Goal: Information Seeking & Learning: Learn about a topic

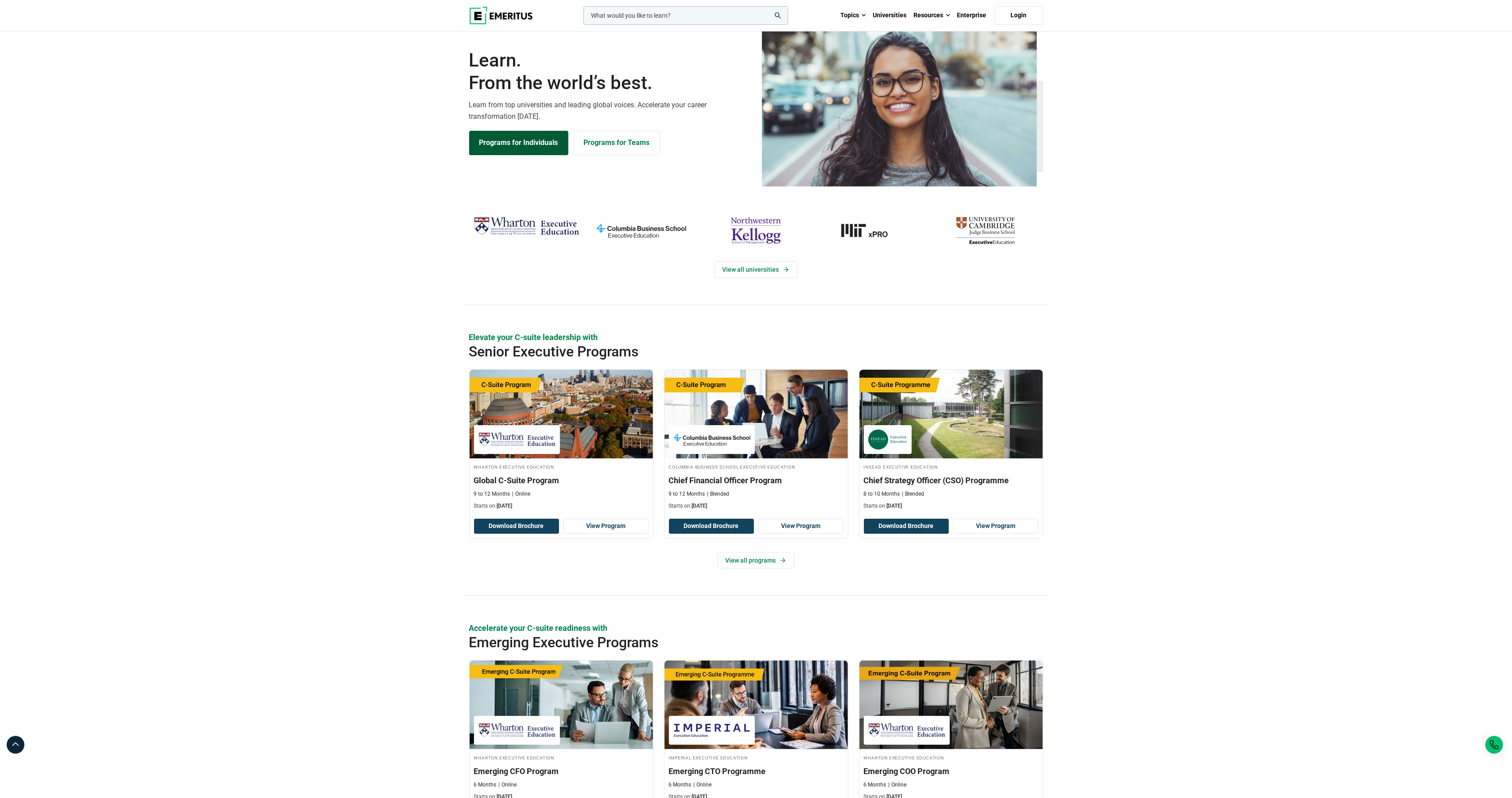
click at [526, 154] on link "Programs for Individuals" at bounding box center [518, 143] width 99 height 24
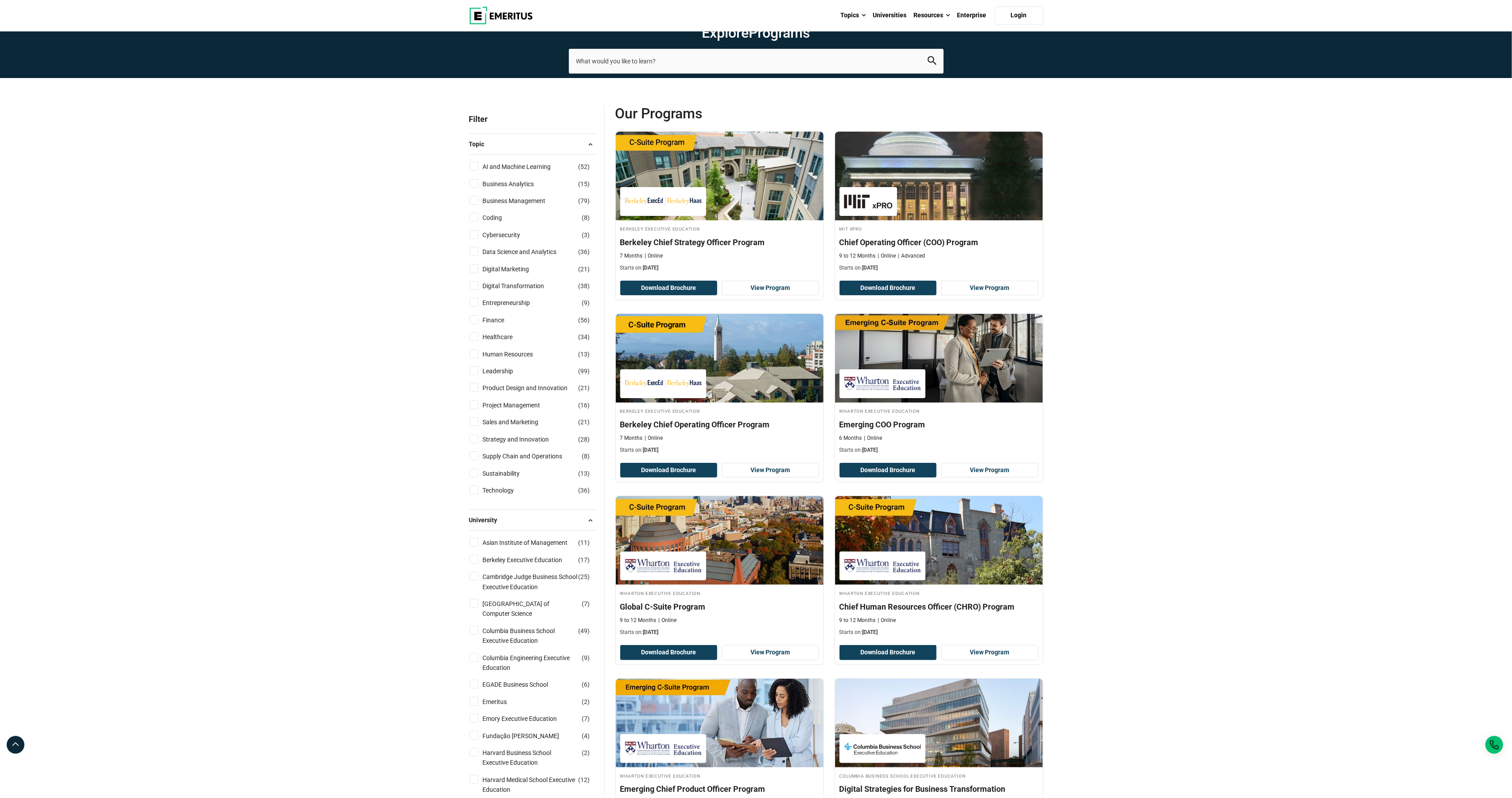
click at [476, 324] on input "Finance ( 56 )" at bounding box center [474, 319] width 9 height 9
checkbox input "true"
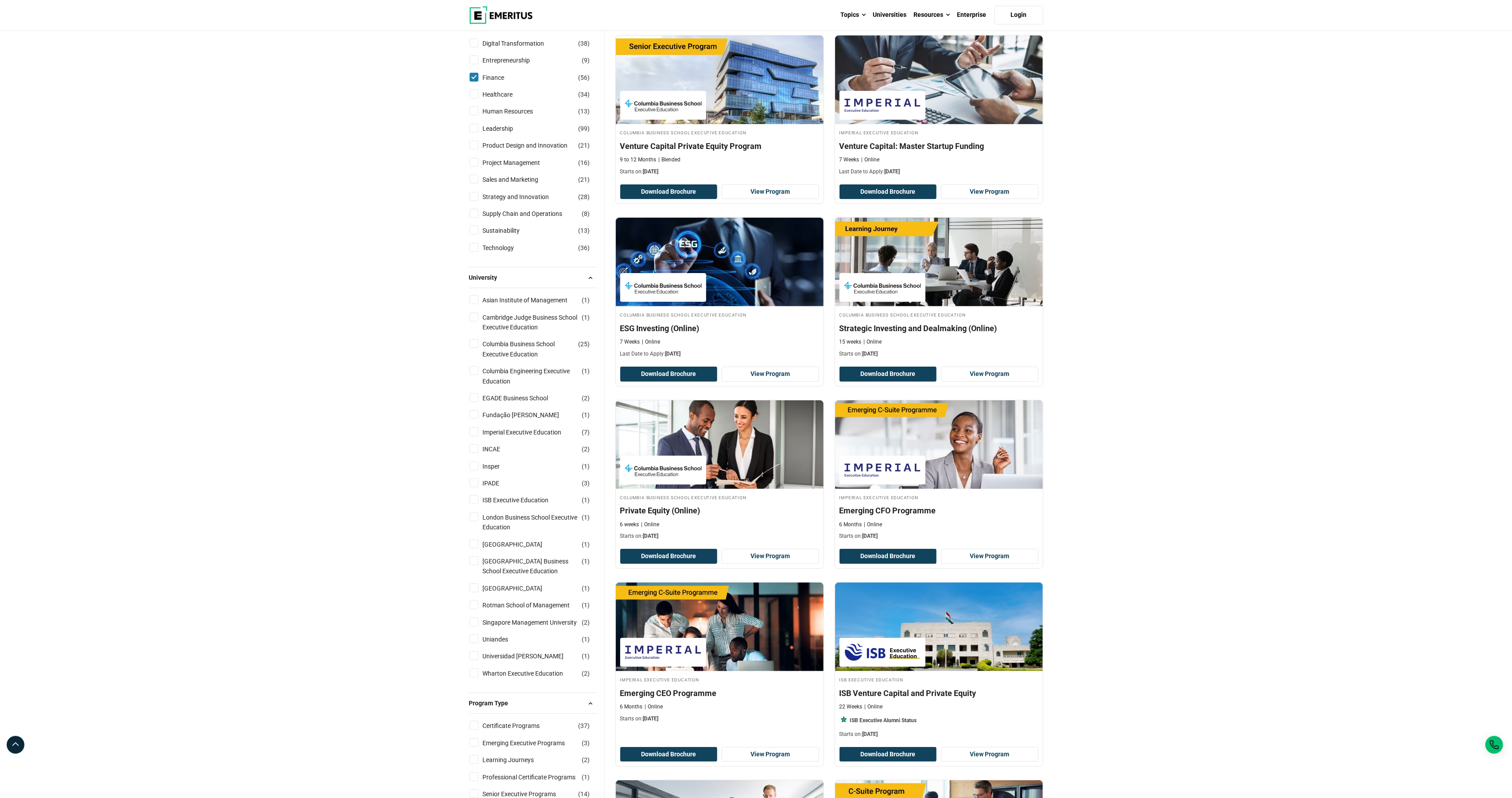
scroll to position [299, 0]
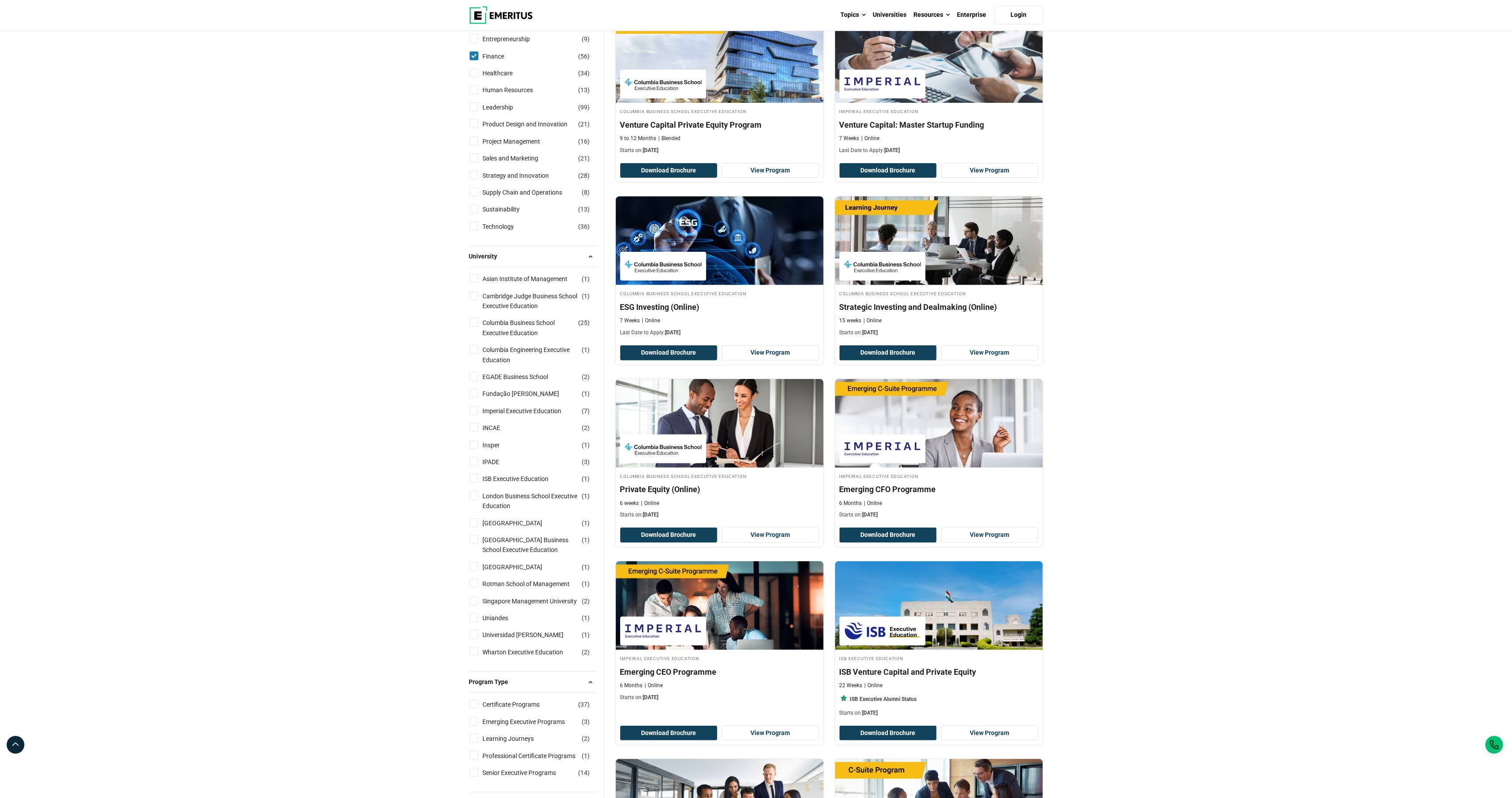
click at [474, 326] on input "Columbia Business School Executive Education ( 25 )" at bounding box center [474, 322] width 9 height 9
checkbox input "true"
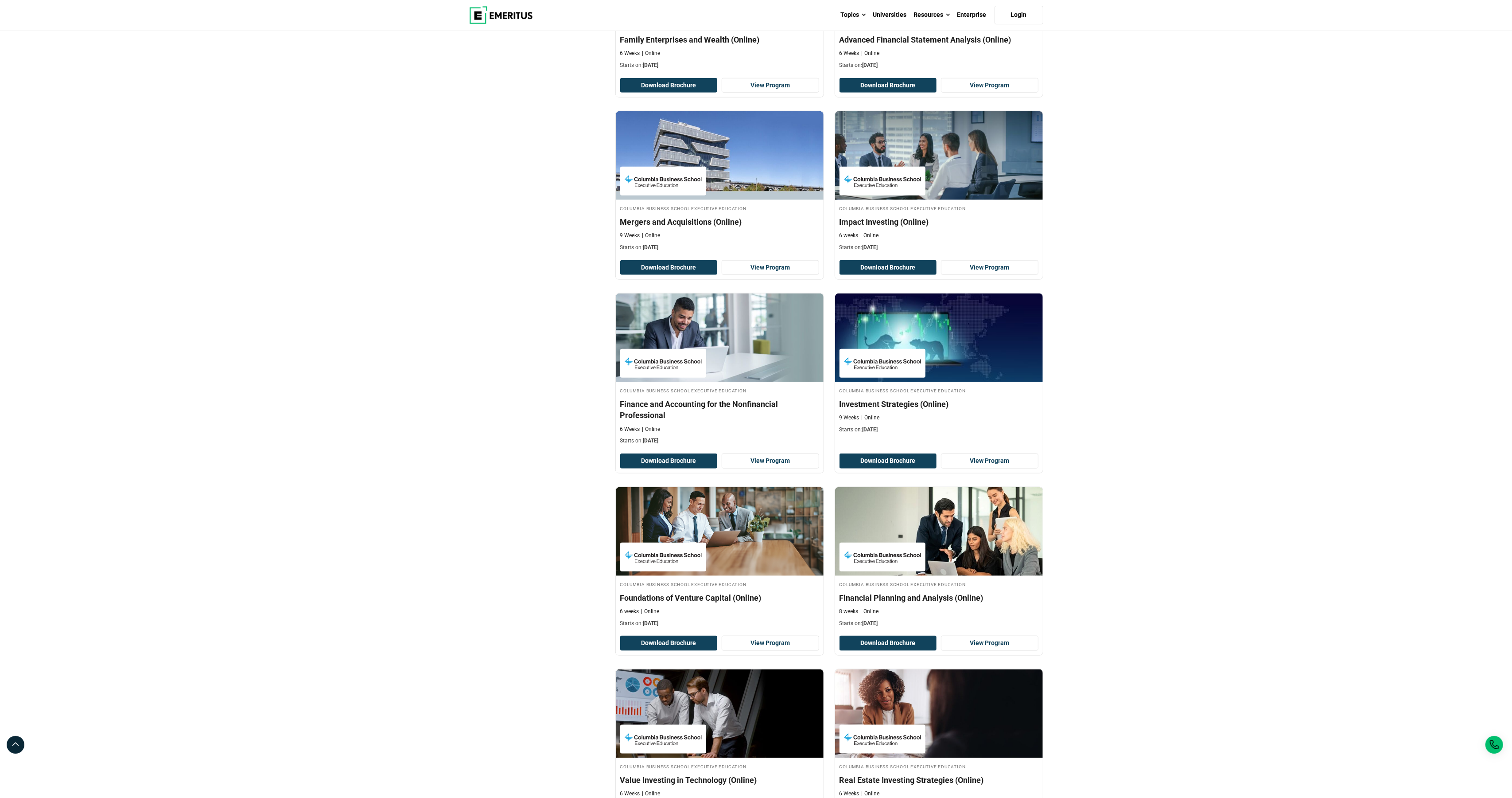
scroll to position [1261, 0]
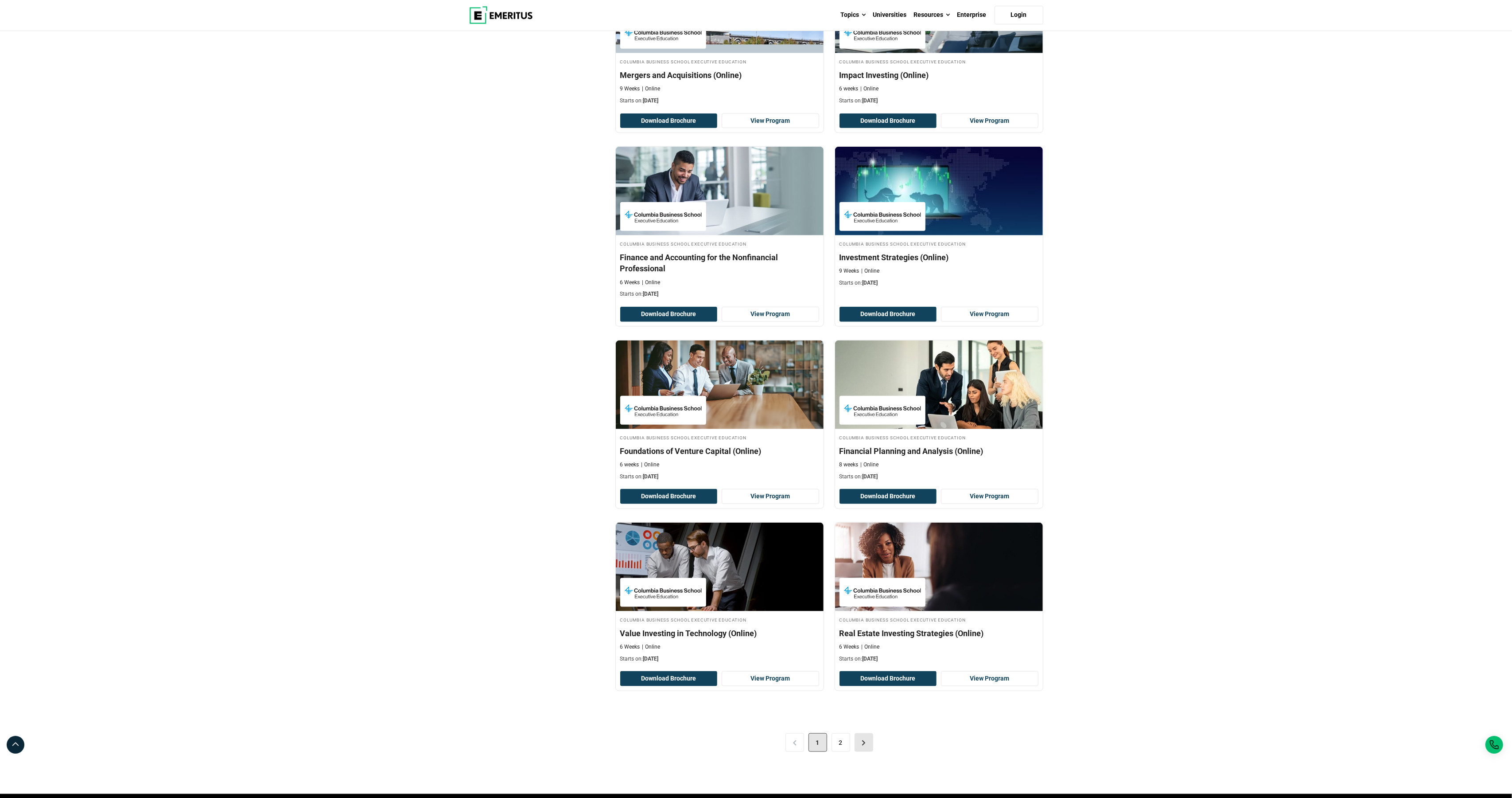
click at [865, 752] on link ">" at bounding box center [864, 742] width 19 height 19
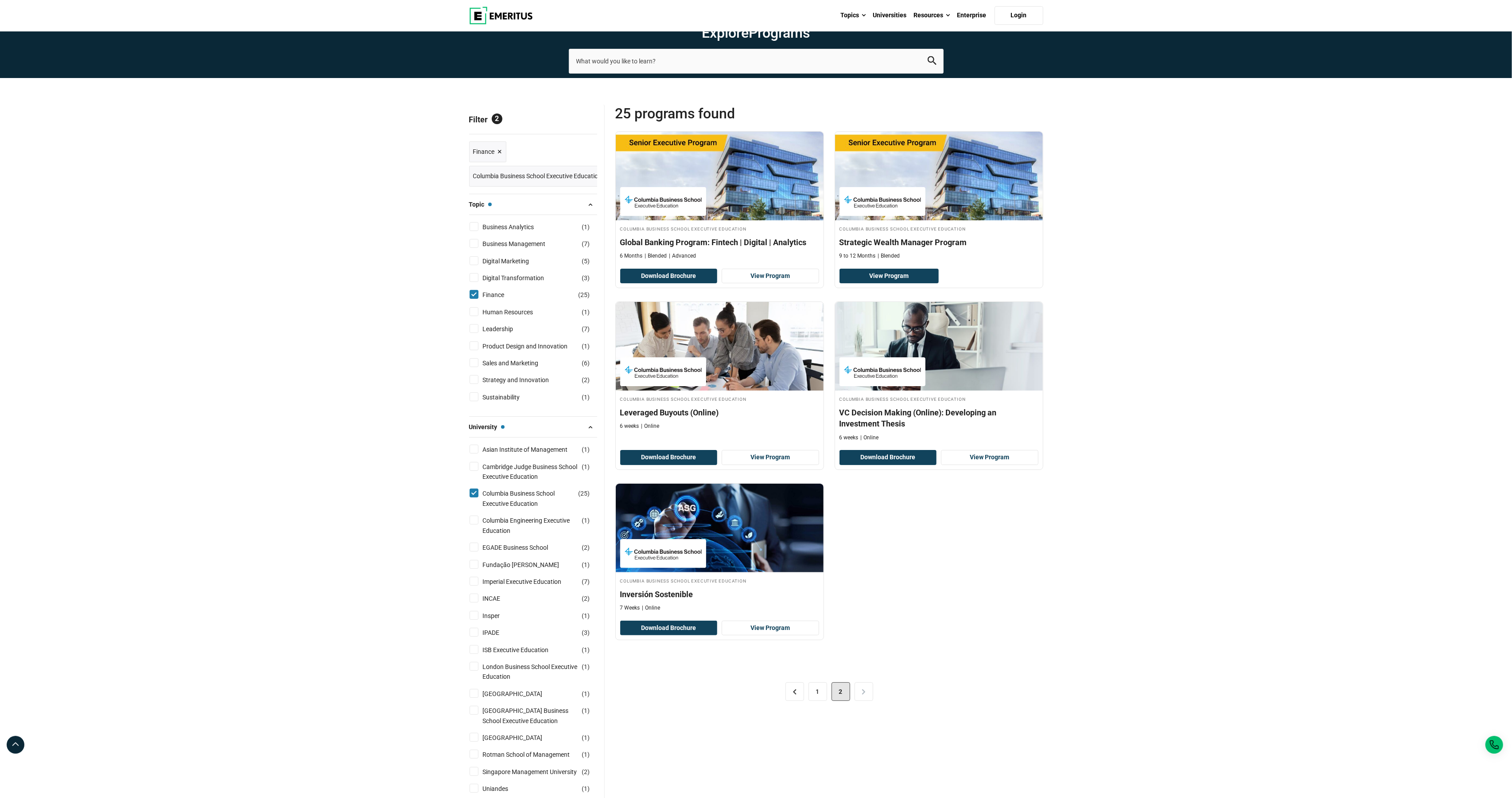
click at [369, 379] on div "Explore Programs leadership marketing project management data science product m…" at bounding box center [756, 762] width 1512 height 1525
click at [590, 126] on span "Reset all" at bounding box center [583, 120] width 28 height 12
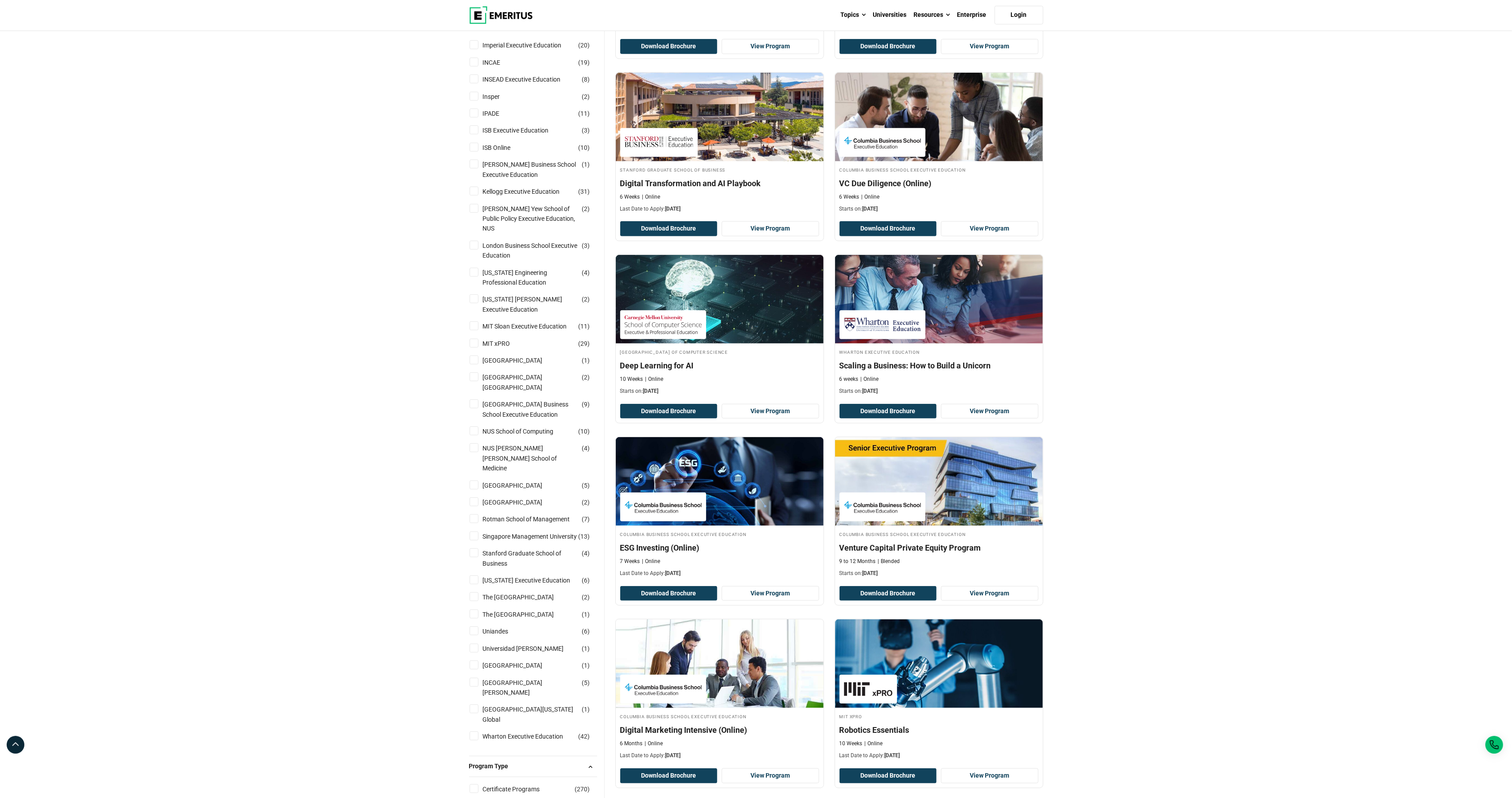
scroll to position [804, 0]
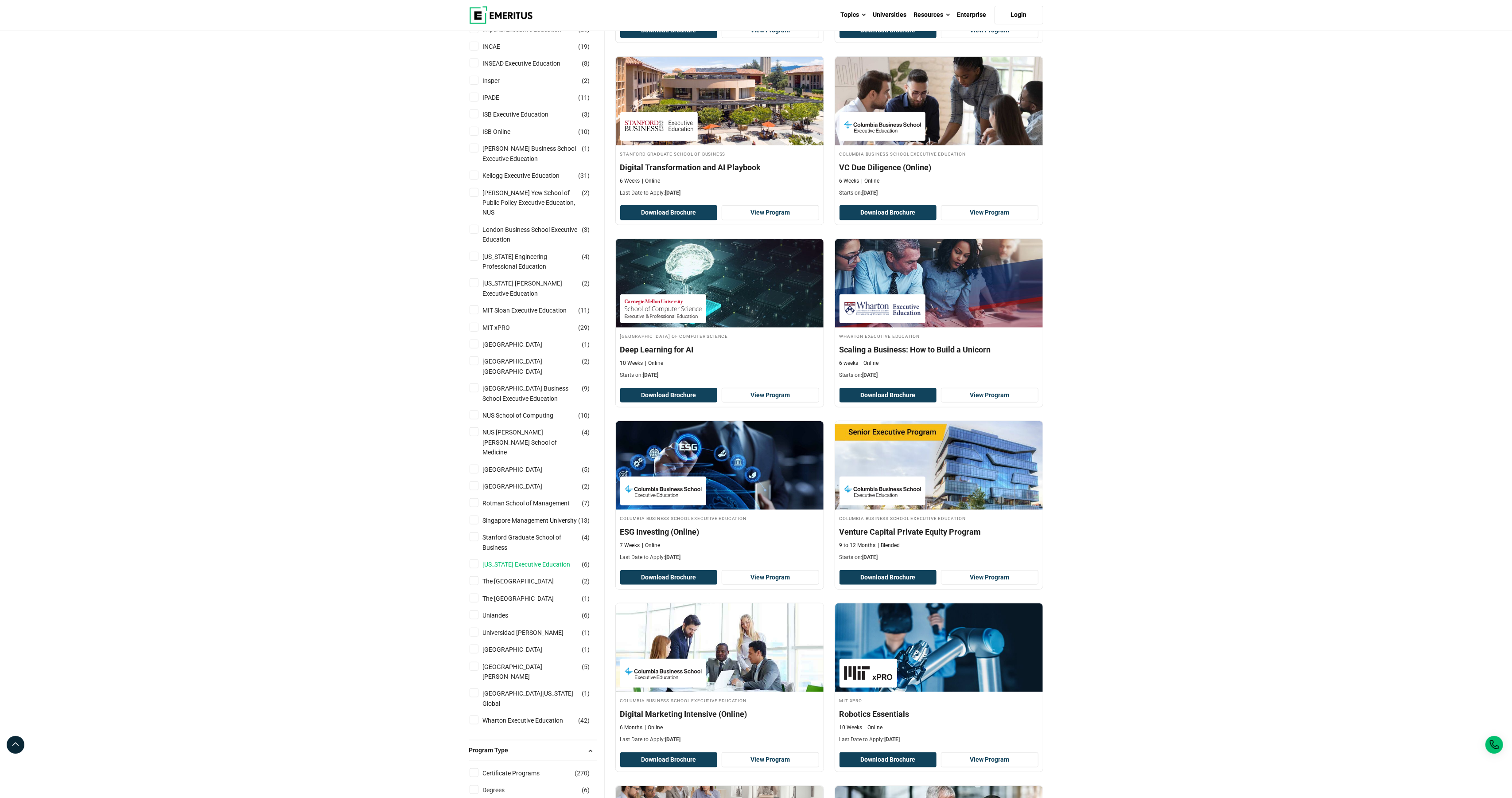
click at [516, 561] on link "[US_STATE] Executive Education" at bounding box center [536, 564] width 106 height 10
checkbox input "true"
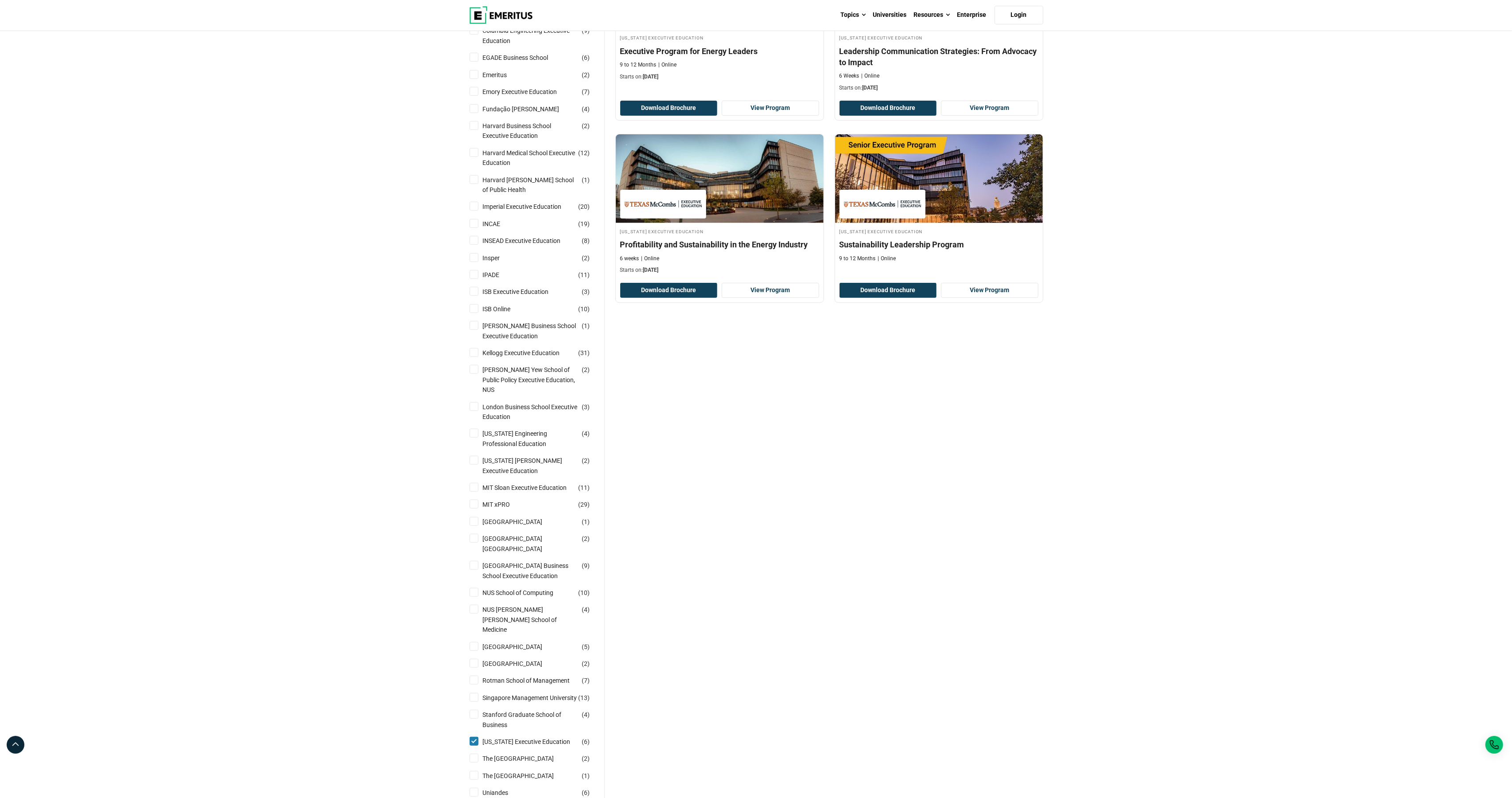
scroll to position [373, 0]
click at [475, 245] on input "INSEAD Executive Education ( 8 )" at bounding box center [474, 240] width 9 height 9
checkbox input "true"
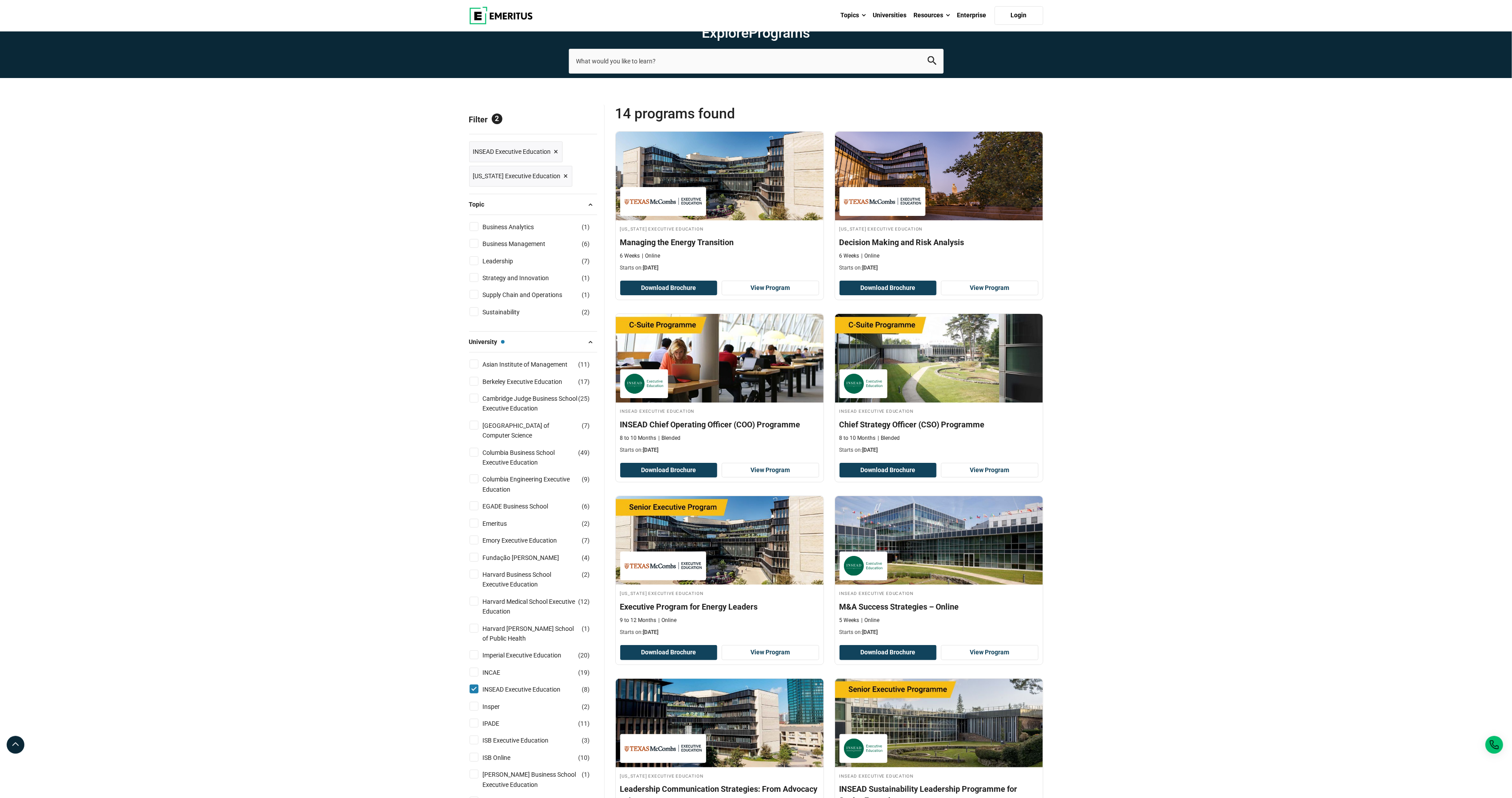
click at [564, 183] on span "×" at bounding box center [566, 176] width 5 height 13
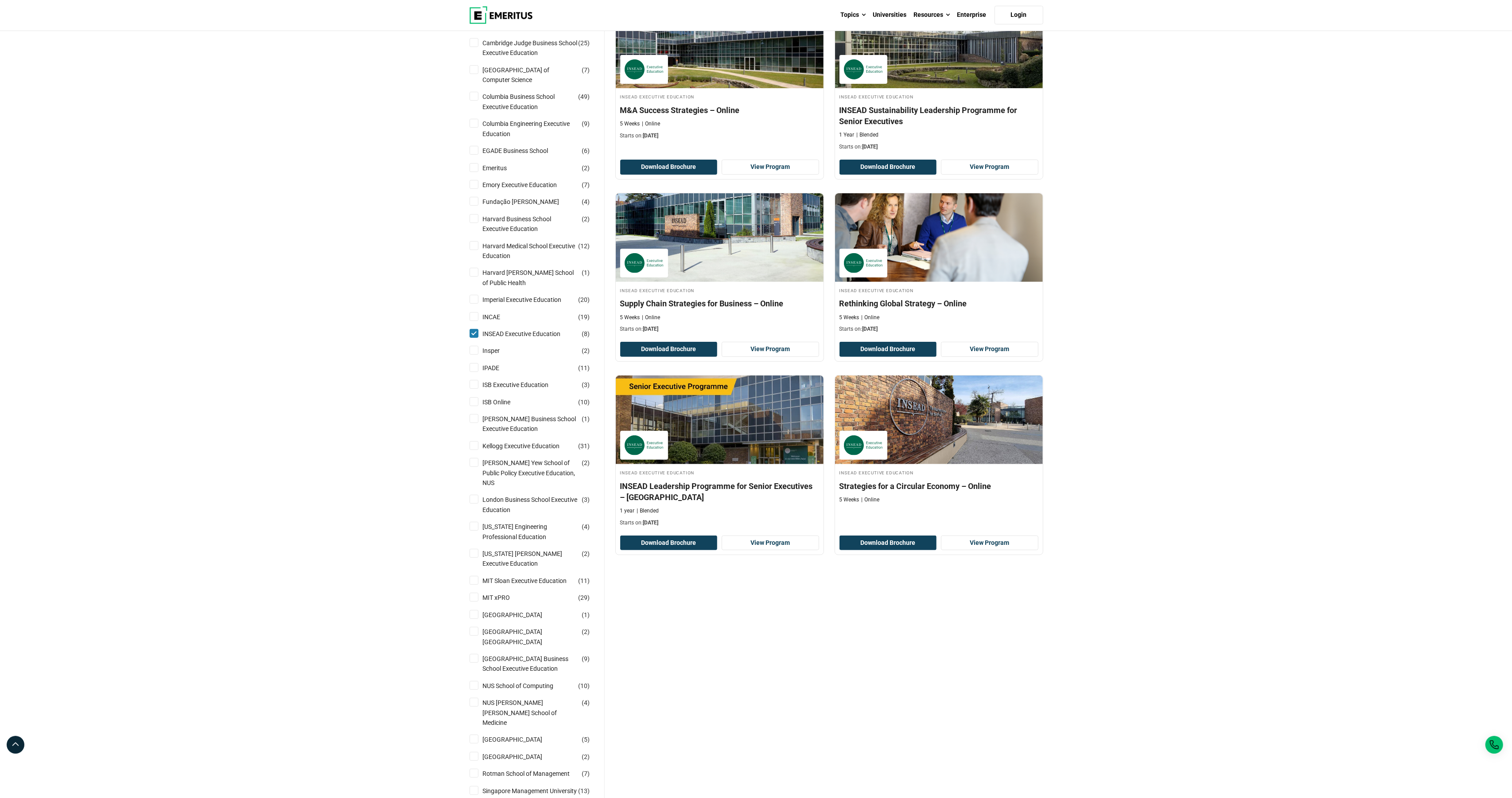
scroll to position [315, 0]
